Goal: Information Seeking & Learning: Learn about a topic

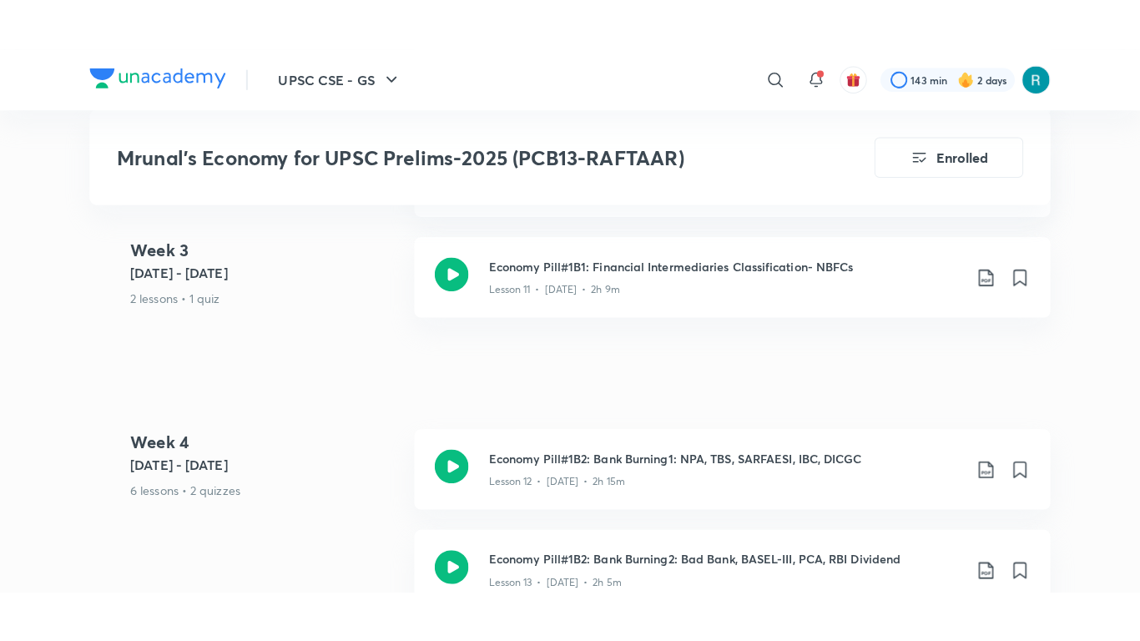
scroll to position [2418, 0]
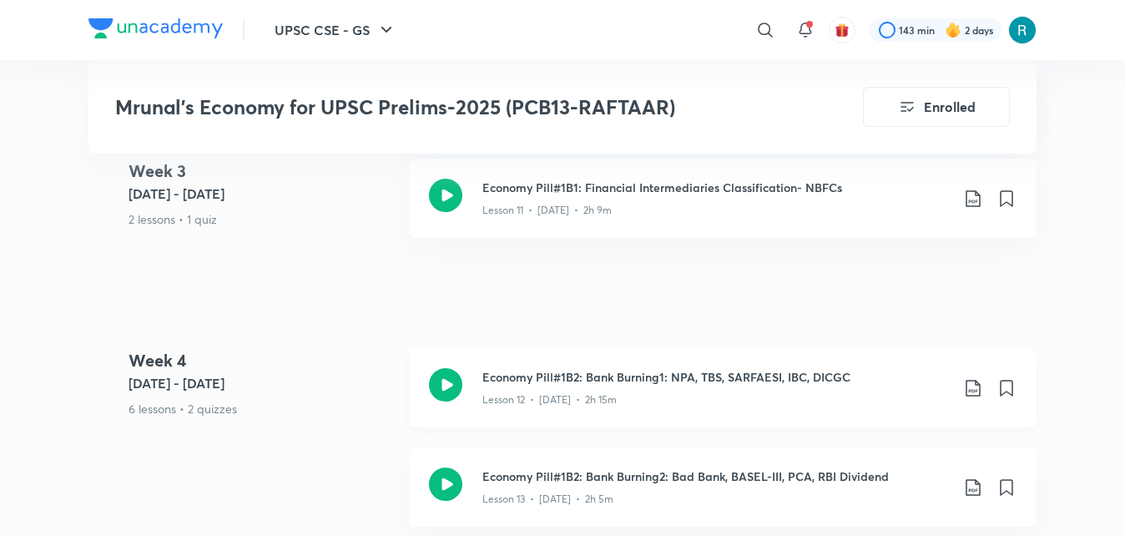
click at [447, 381] on icon at bounding box center [445, 384] width 33 height 33
